Goal: Task Accomplishment & Management: Complete application form

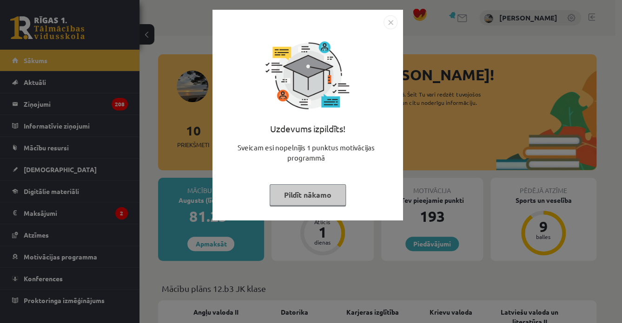
click at [314, 197] on button "Pildīt nākamo" at bounding box center [308, 194] width 76 height 21
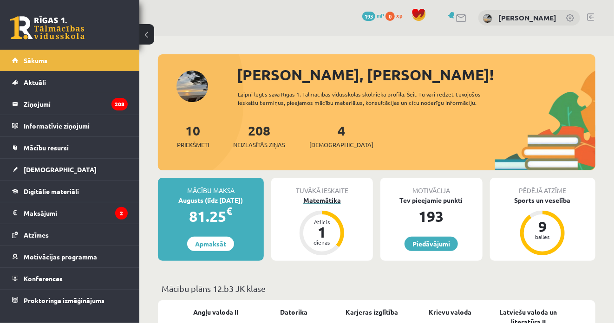
click at [319, 202] on div "Matemātika" at bounding box center [322, 201] width 102 height 10
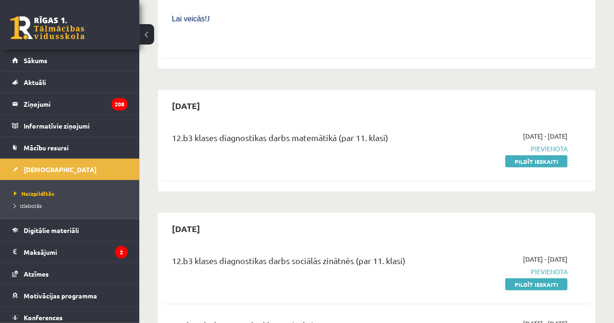
scroll to position [418, 0]
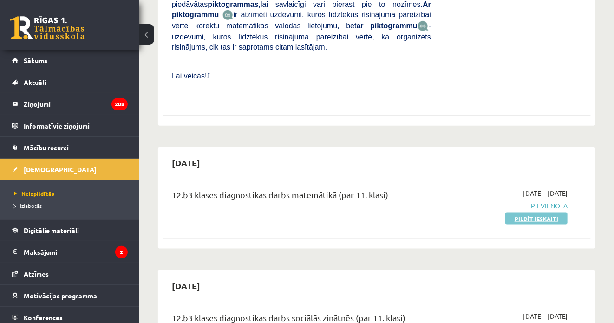
click at [515, 213] on link "Pildīt ieskaiti" at bounding box center [537, 219] width 62 height 12
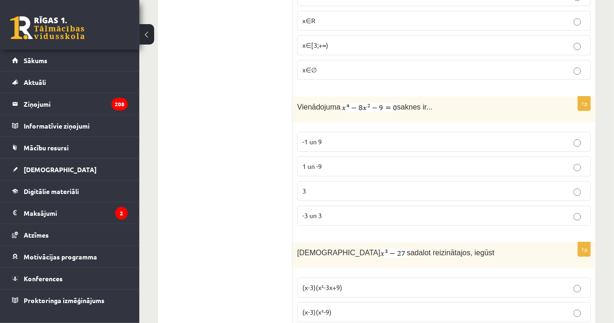
scroll to position [1301, 0]
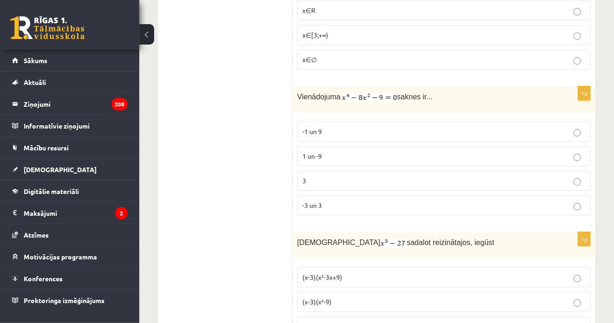
click at [573, 201] on p "-3 un 3" at bounding box center [444, 206] width 283 height 10
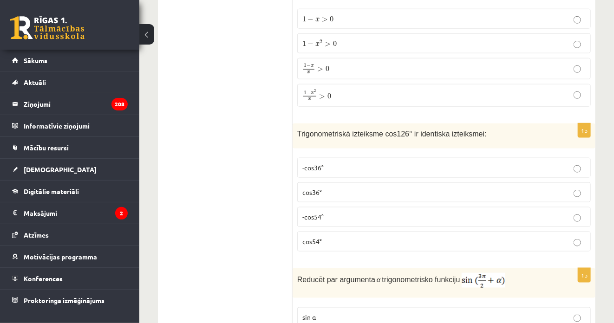
scroll to position [3532, 0]
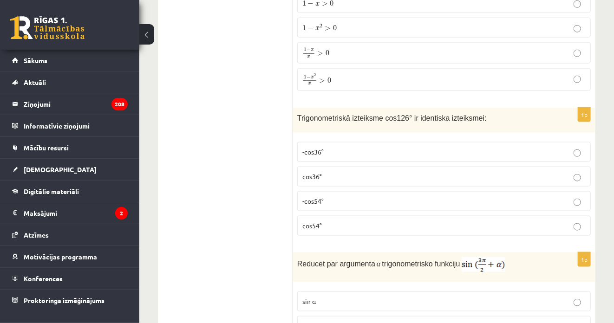
click at [582, 197] on p "-cos54°" at bounding box center [444, 202] width 283 height 10
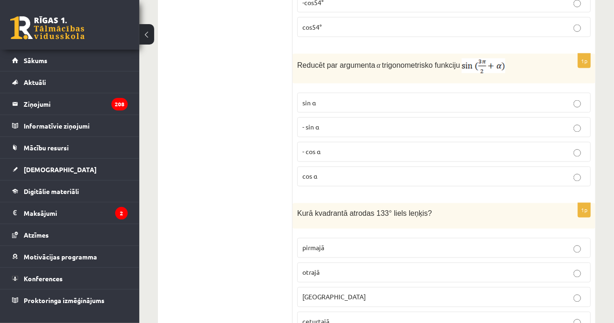
scroll to position [3764, 0]
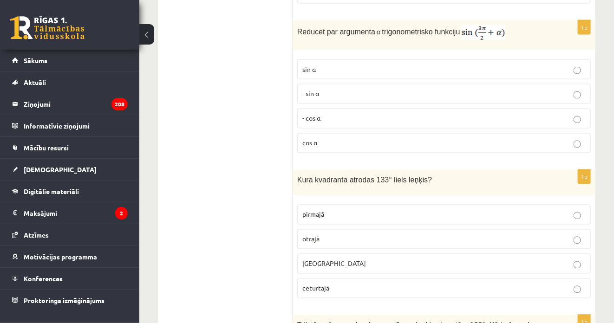
click at [582, 235] on p "otrajā" at bounding box center [444, 240] width 283 height 10
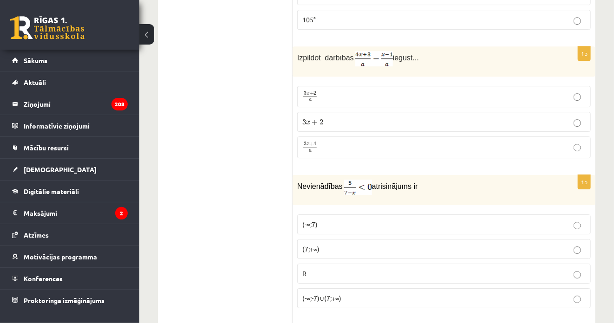
scroll to position [4322, 0]
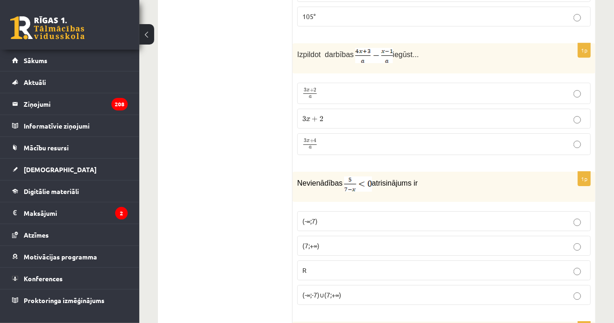
click at [403, 236] on label "(7;+∞)" at bounding box center [444, 246] width 294 height 20
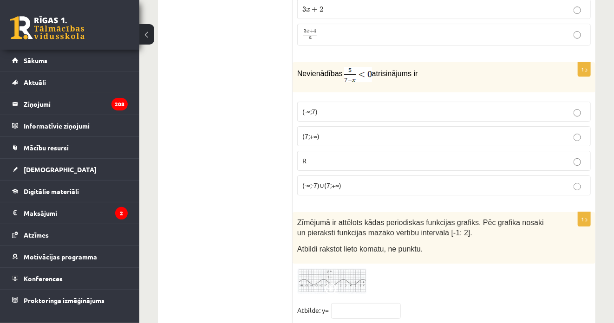
scroll to position [4461, 0]
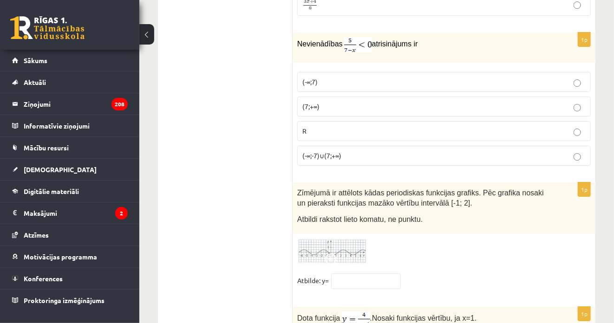
click at [352, 239] on img at bounding box center [332, 252] width 70 height 26
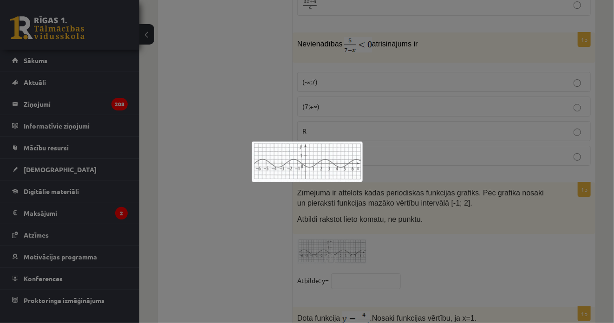
click at [345, 244] on div at bounding box center [307, 161] width 614 height 323
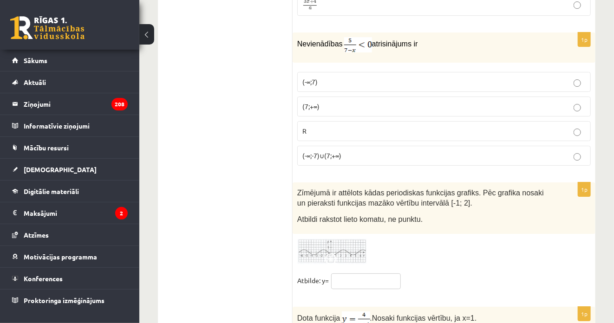
click at [345, 274] on input "text" at bounding box center [366, 282] width 70 height 16
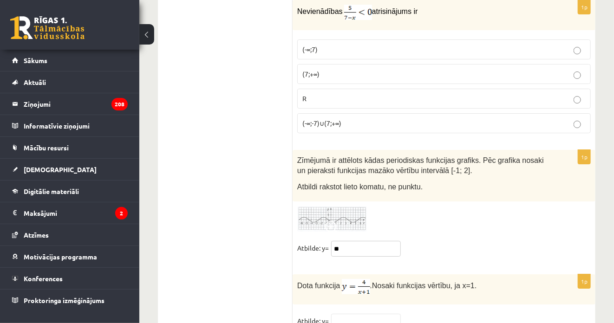
scroll to position [4508, 0]
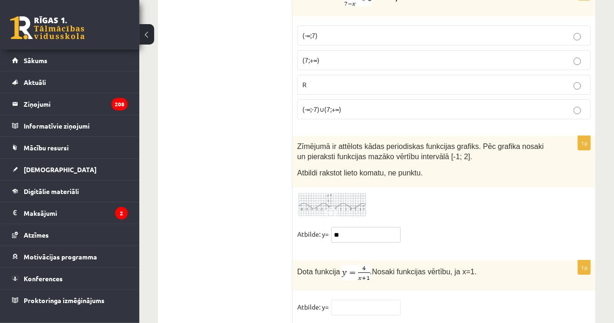
type input "**"
click at [345, 300] on input "text" at bounding box center [366, 308] width 70 height 16
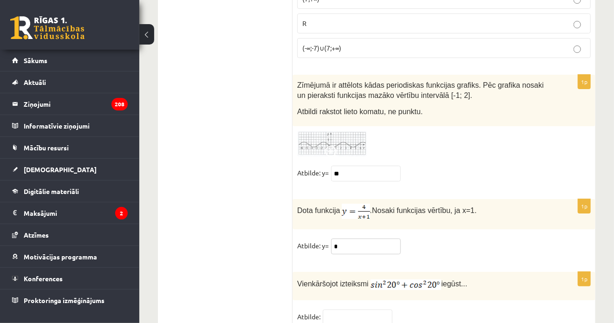
scroll to position [4575, 0]
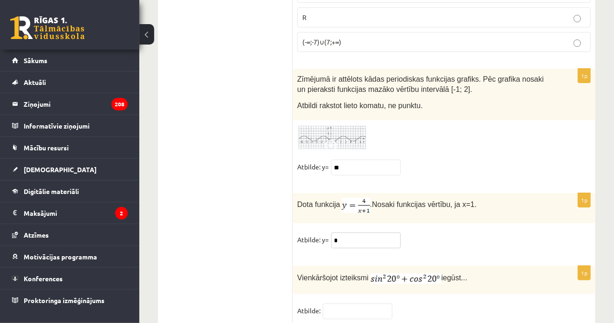
type input "*"
click at [345, 304] on input "text" at bounding box center [358, 312] width 70 height 16
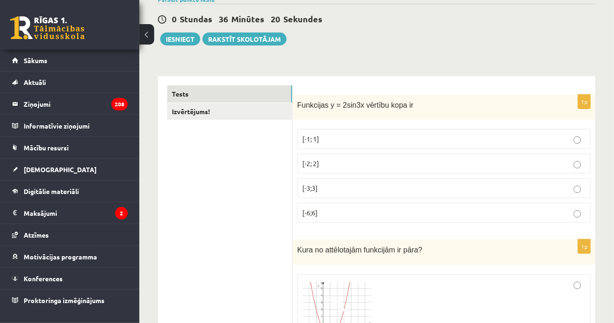
scroll to position [67, 0]
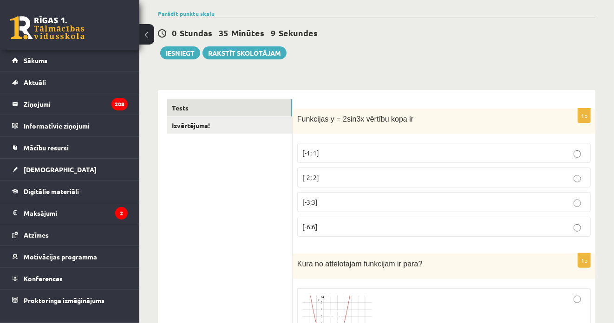
type input "*"
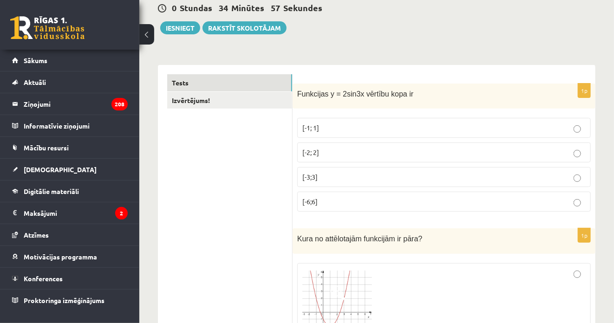
scroll to position [0, 0]
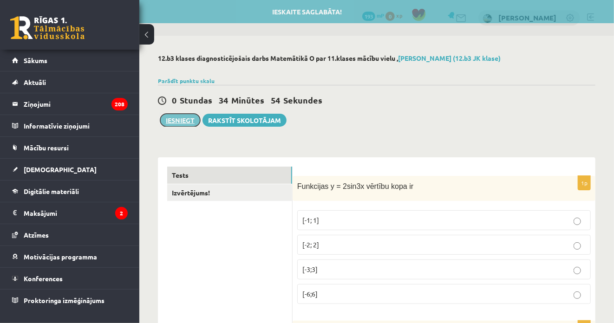
click at [178, 122] on button "Iesniegt" at bounding box center [180, 120] width 40 height 13
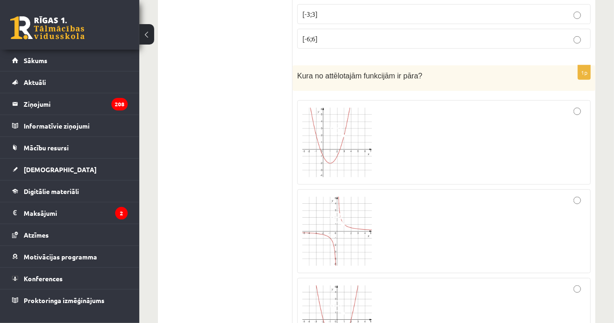
scroll to position [93, 0]
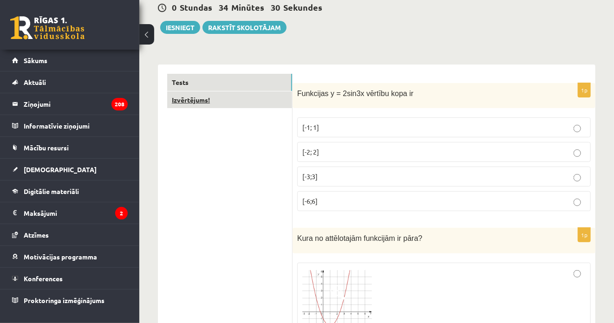
click at [206, 102] on link "Izvērtējums!" at bounding box center [229, 100] width 125 height 17
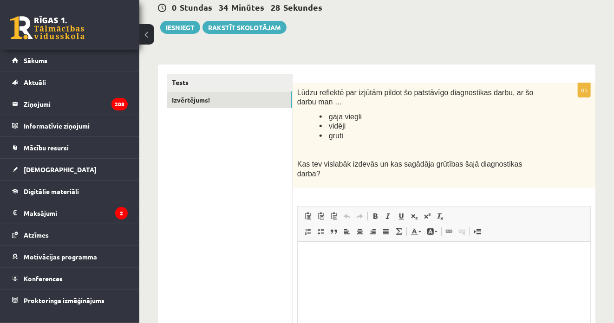
scroll to position [0, 0]
click at [322, 251] on p "Bagātinātā teksta redaktors, wiswyg-editor-user-answer-47433897122180" at bounding box center [444, 256] width 274 height 10
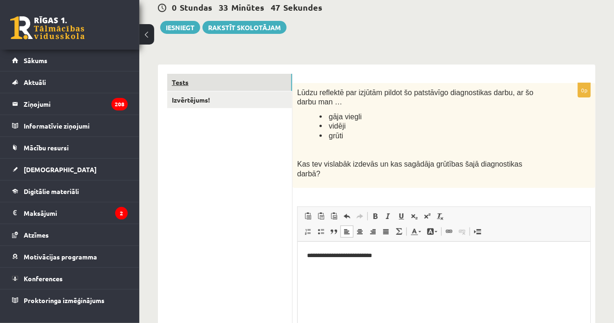
click at [180, 86] on link "Tests" at bounding box center [229, 82] width 125 height 17
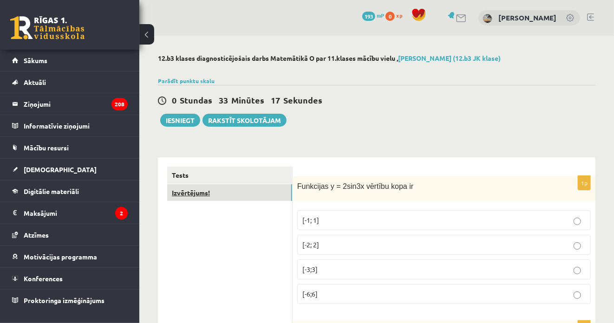
click at [199, 196] on link "Izvērtējums!" at bounding box center [229, 192] width 125 height 17
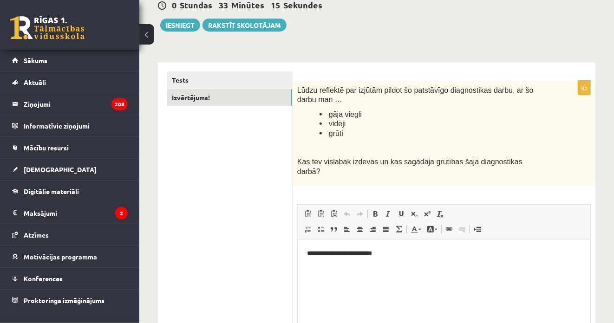
click at [399, 255] on p "**********" at bounding box center [444, 254] width 275 height 10
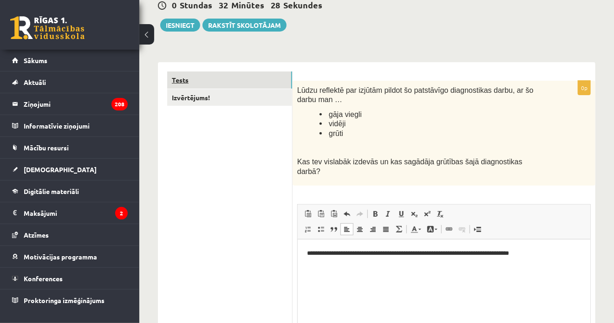
click at [176, 79] on link "Tests" at bounding box center [229, 80] width 125 height 17
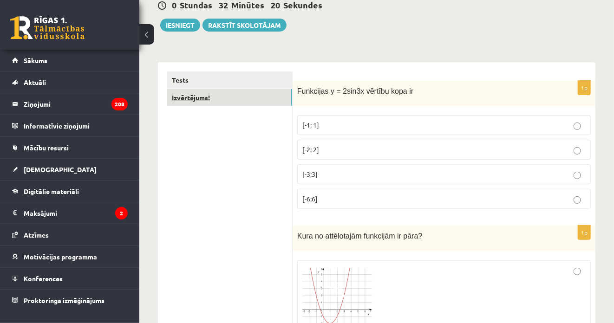
click at [184, 93] on link "Izvērtējums!" at bounding box center [229, 97] width 125 height 17
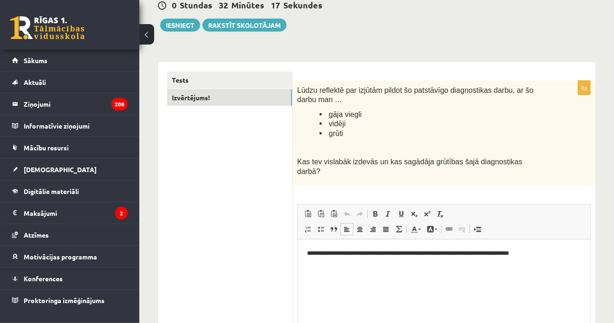
click at [547, 252] on p "**********" at bounding box center [444, 254] width 275 height 10
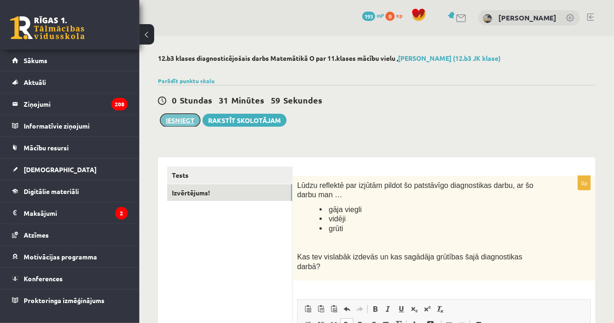
click at [168, 123] on button "Iesniegt" at bounding box center [180, 120] width 40 height 13
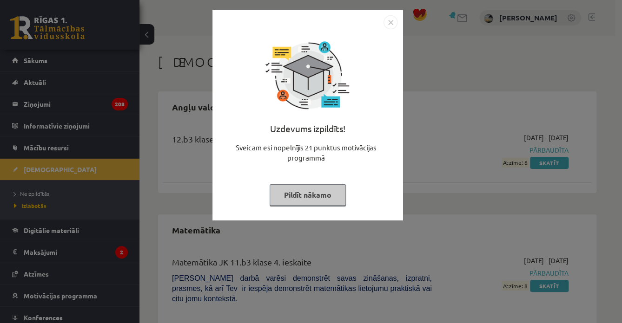
click at [300, 191] on button "Pildīt nākamo" at bounding box center [308, 194] width 76 height 21
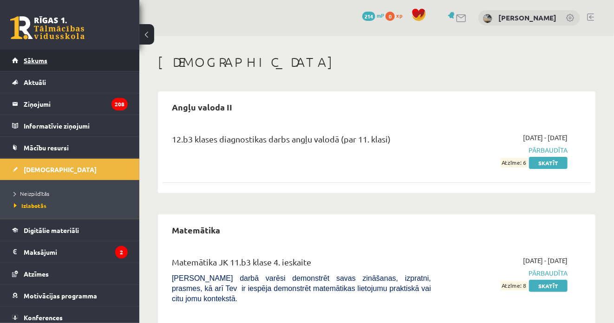
click at [39, 63] on span "Sākums" at bounding box center [36, 60] width 24 height 8
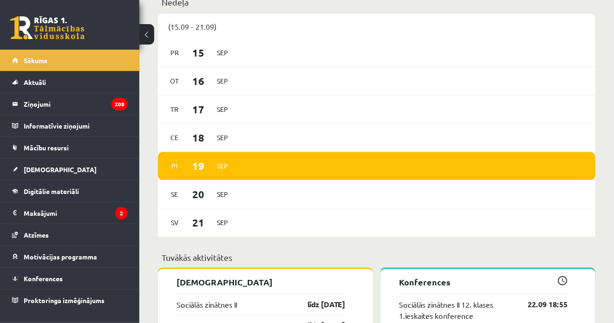
scroll to position [511, 0]
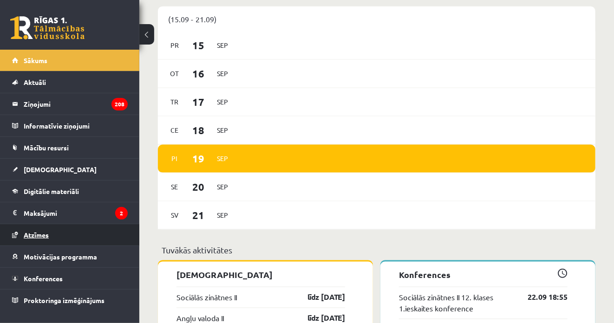
click at [47, 235] on span "Atzīmes" at bounding box center [36, 235] width 25 height 8
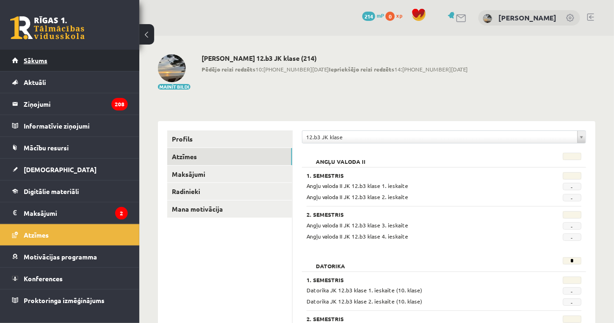
click at [28, 59] on span "Sākums" at bounding box center [36, 60] width 24 height 8
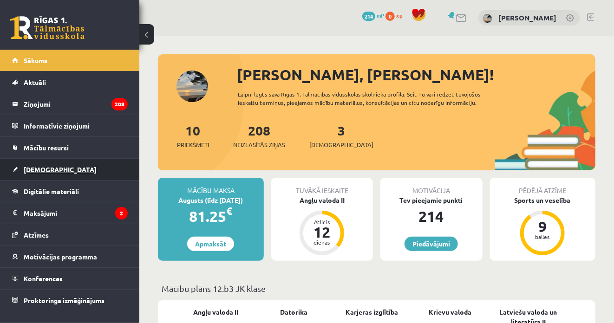
click at [54, 171] on link "[DEMOGRAPHIC_DATA]" at bounding box center [70, 169] width 116 height 21
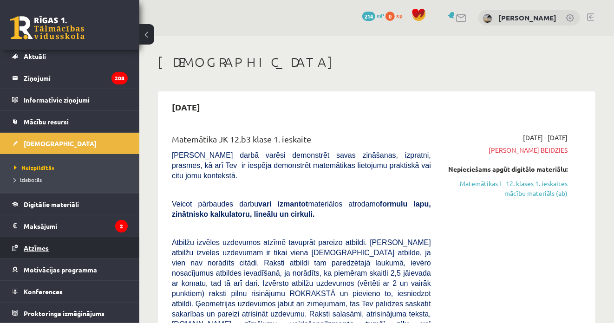
click at [36, 247] on span "Atzīmes" at bounding box center [36, 248] width 25 height 8
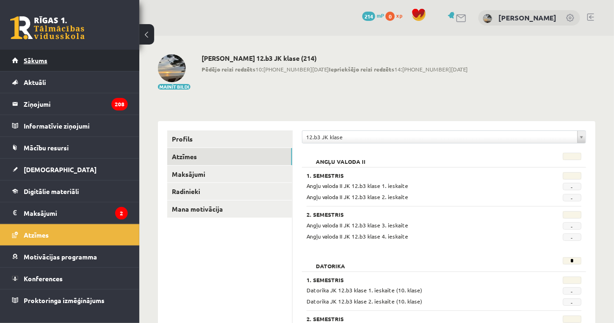
click at [39, 63] on span "Sākums" at bounding box center [36, 60] width 24 height 8
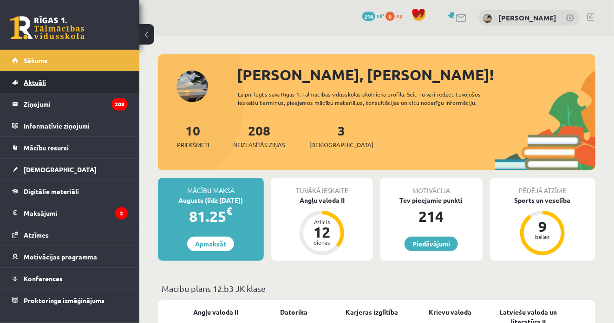
click at [41, 83] on span "Aktuāli" at bounding box center [35, 82] width 22 height 8
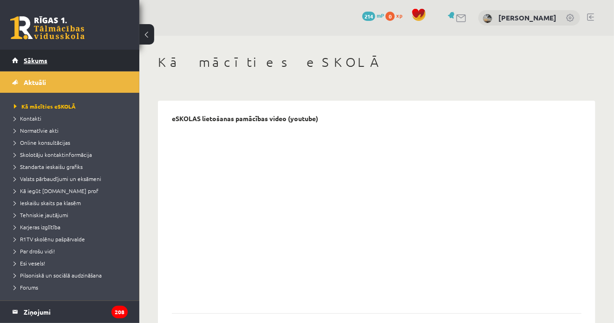
click at [37, 55] on link "Sākums" at bounding box center [70, 60] width 116 height 21
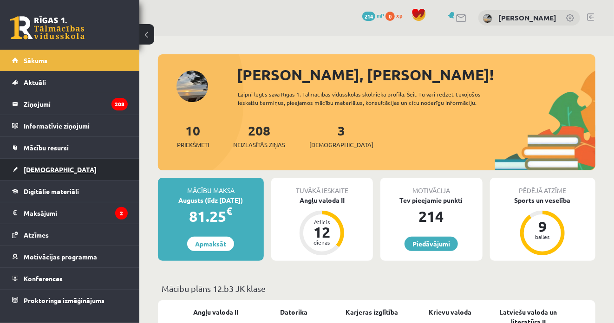
click at [38, 171] on span "[DEMOGRAPHIC_DATA]" at bounding box center [60, 169] width 73 height 8
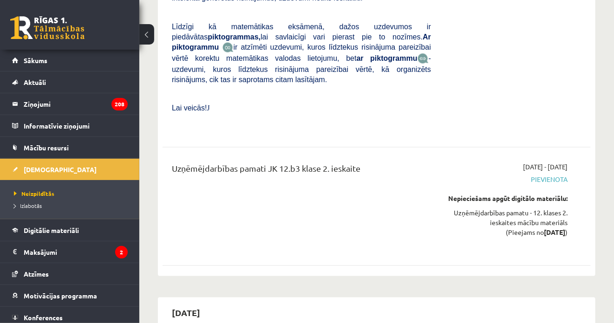
scroll to position [2138, 0]
